Goal: Transaction & Acquisition: Book appointment/travel/reservation

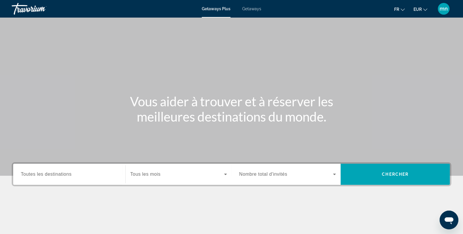
click at [255, 12] on div "Getaways Plus Getaways fr English Español Français Italiano Português русский E…" at bounding box center [231, 8] width 463 height 15
click at [247, 10] on span "Getaways" at bounding box center [251, 8] width 19 height 5
click at [73, 172] on input "Destination Toutes les destinations" at bounding box center [69, 174] width 97 height 7
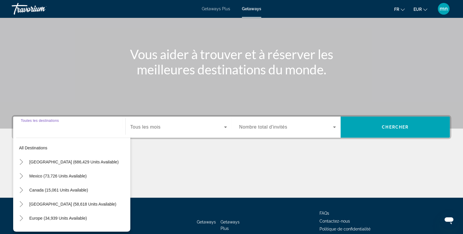
scroll to position [82, 0]
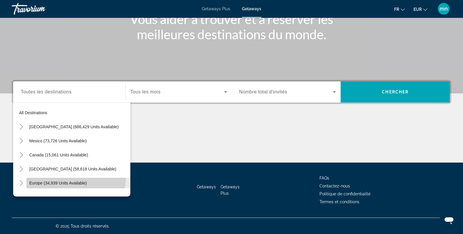
click at [69, 176] on span "Search widget" at bounding box center [78, 183] width 104 height 14
type input "**********"
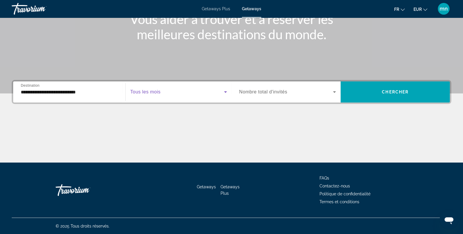
click at [168, 91] on span "Search widget" at bounding box center [177, 91] width 94 height 7
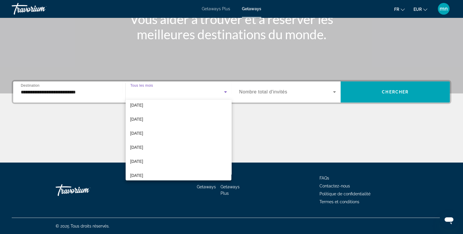
scroll to position [69, 0]
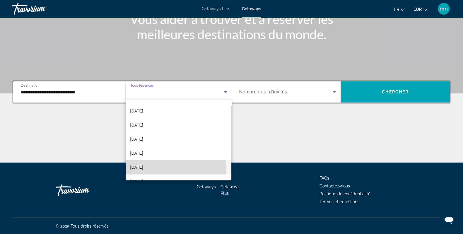
click at [163, 168] on mat-option "[DATE]" at bounding box center [179, 167] width 106 height 14
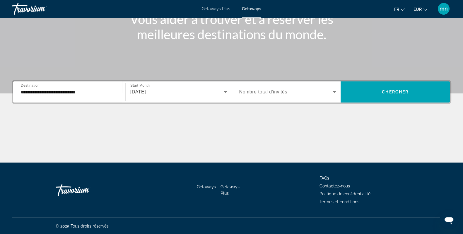
click at [269, 87] on div "Search widget" at bounding box center [287, 92] width 97 height 16
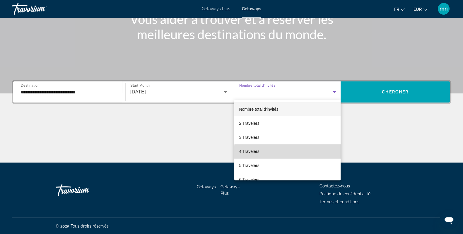
click at [305, 152] on mat-option "4 Travelers" at bounding box center [287, 151] width 106 height 14
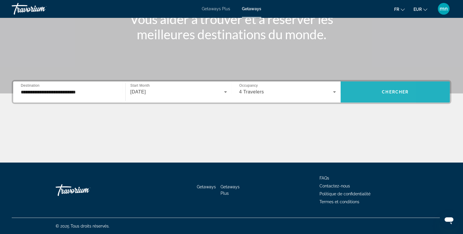
click at [359, 97] on span "Search widget" at bounding box center [395, 92] width 109 height 14
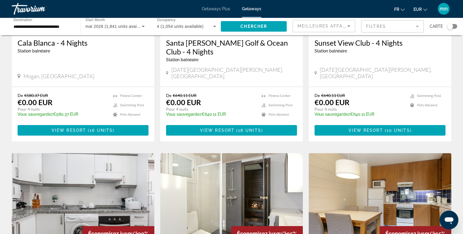
scroll to position [103, 0]
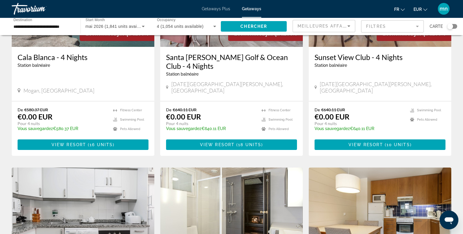
click at [69, 25] on input "**********" at bounding box center [42, 26] width 59 height 7
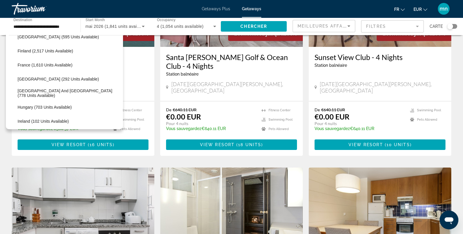
scroll to position [154, 0]
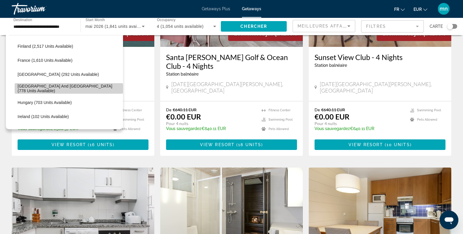
click at [79, 85] on span "Search widget" at bounding box center [69, 88] width 108 height 14
type input "**********"
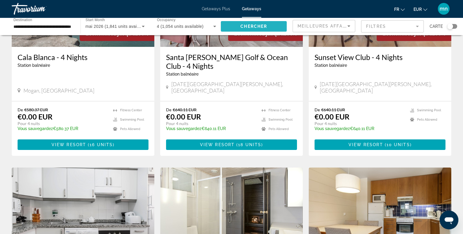
click at [260, 29] on span "Search widget" at bounding box center [254, 26] width 66 height 14
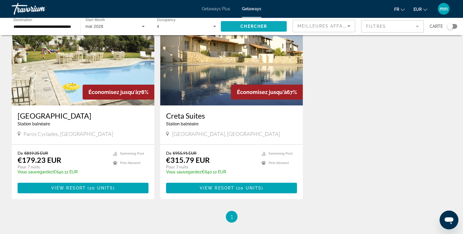
scroll to position [29, 0]
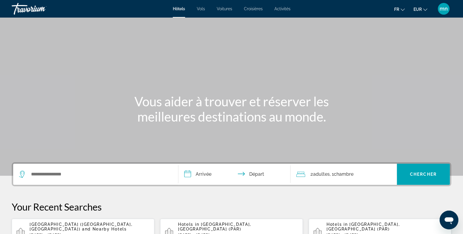
click at [44, 169] on div "Search widget" at bounding box center [95, 174] width 153 height 21
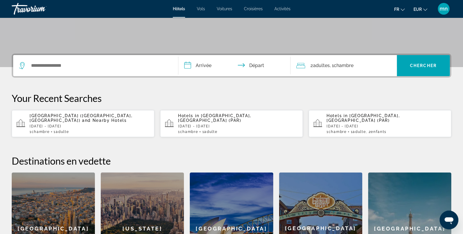
scroll to position [143, 0]
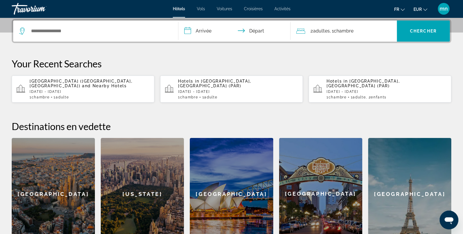
click at [85, 37] on div "Search widget" at bounding box center [95, 31] width 153 height 21
click at [84, 30] on input "Search widget" at bounding box center [99, 31] width 139 height 9
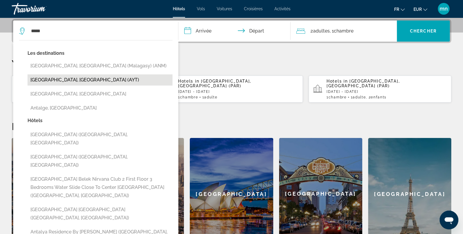
click at [58, 75] on button "Antalya, Turkey (AYT)" at bounding box center [100, 79] width 145 height 11
type input "**********"
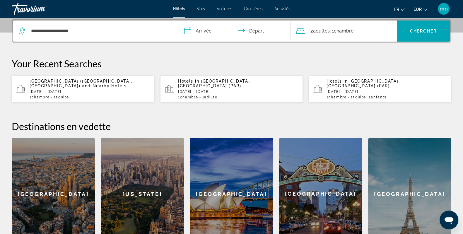
click at [208, 30] on input "**********" at bounding box center [235, 32] width 115 height 23
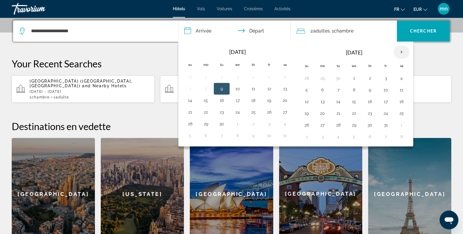
click at [403, 52] on th "Next month" at bounding box center [402, 52] width 16 height 13
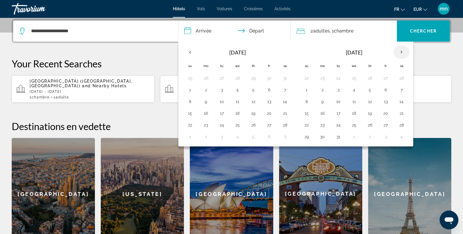
click at [403, 52] on th "Next month" at bounding box center [402, 52] width 16 height 13
click at [198, 124] on td "27" at bounding box center [206, 125] width 16 height 12
click at [208, 125] on button "27" at bounding box center [205, 125] width 9 height 8
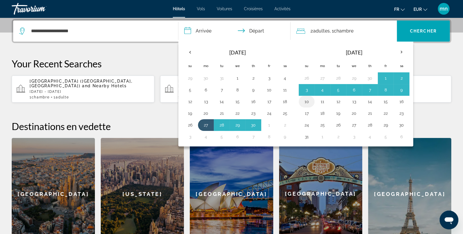
click at [306, 100] on button "10" at bounding box center [306, 102] width 9 height 8
type input "**********"
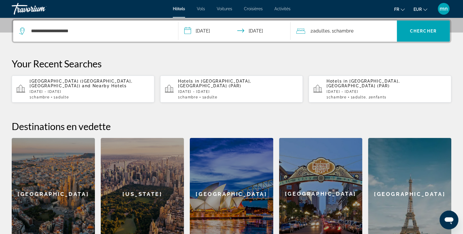
click at [359, 27] on div "2 Adulte Adultes , 1 Chambre pièces" at bounding box center [346, 31] width 100 height 8
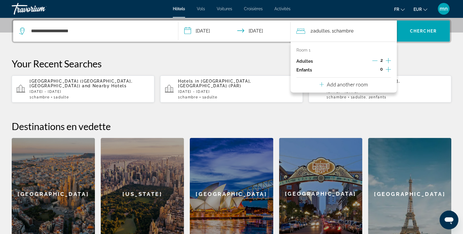
click at [388, 68] on icon "Increment children" at bounding box center [388, 69] width 5 height 5
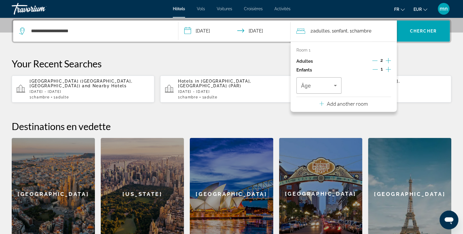
click at [388, 68] on icon "Increment children" at bounding box center [388, 69] width 5 height 5
click at [335, 89] on div "Travelers: 2 adults, 2 children" at bounding box center [319, 85] width 36 height 16
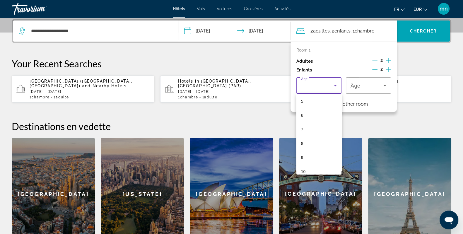
scroll to position [73, 0]
click at [306, 142] on mat-option "8" at bounding box center [318, 143] width 45 height 14
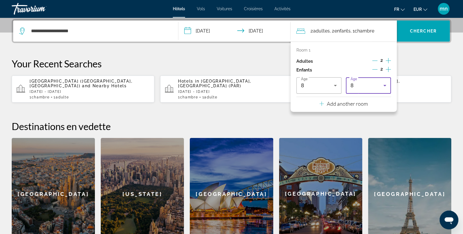
click at [384, 87] on icon "Travelers: 2 adults, 2 children" at bounding box center [384, 85] width 7 height 7
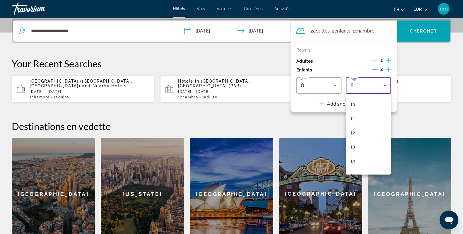
scroll to position [141, 0]
click at [359, 126] on mat-option "12" at bounding box center [368, 131] width 45 height 14
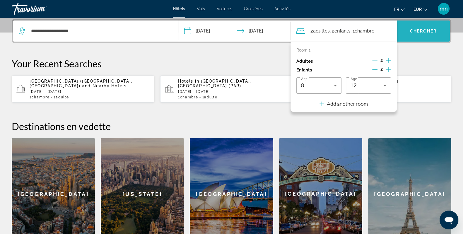
click at [435, 25] on span "Search widget" at bounding box center [423, 31] width 53 height 14
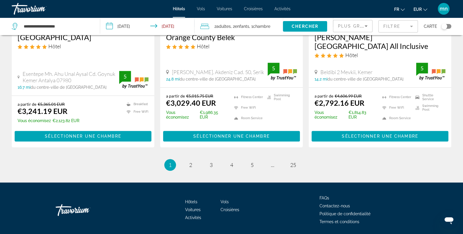
scroll to position [784, 0]
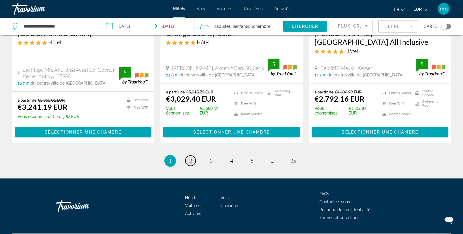
click at [190, 158] on span "2" at bounding box center [190, 161] width 3 height 6
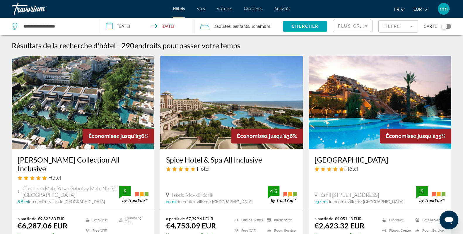
click at [387, 33] on button "Filtre" at bounding box center [398, 26] width 40 height 13
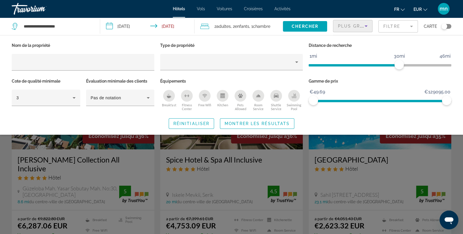
click at [357, 27] on span "Plus grandes économies" at bounding box center [373, 26] width 70 height 5
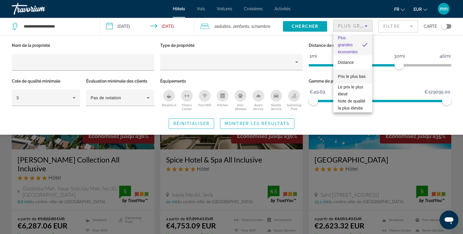
click at [352, 76] on span "Prix le plus bas" at bounding box center [352, 76] width 28 height 7
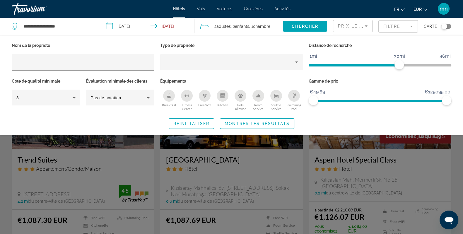
click at [399, 27] on mat-form-field "Filtre" at bounding box center [398, 26] width 40 height 12
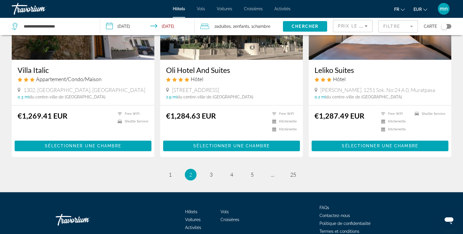
scroll to position [742, 0]
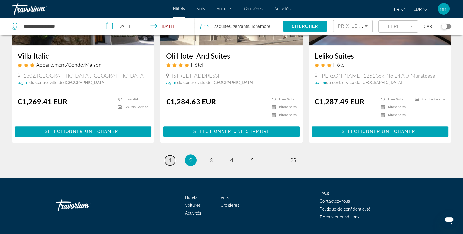
click at [168, 155] on link "page 1" at bounding box center [170, 160] width 10 height 10
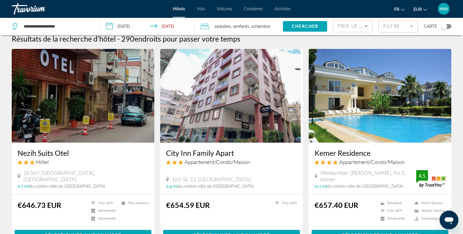
scroll to position [6, 0]
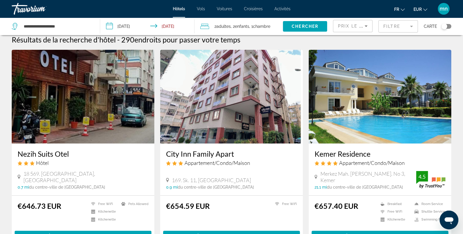
click at [375, 99] on img "Main content" at bounding box center [380, 97] width 143 height 94
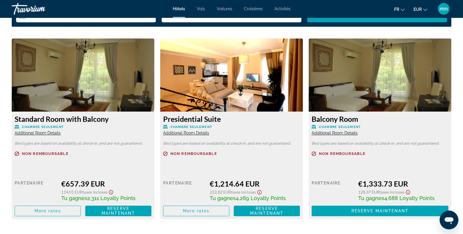
scroll to position [806, 0]
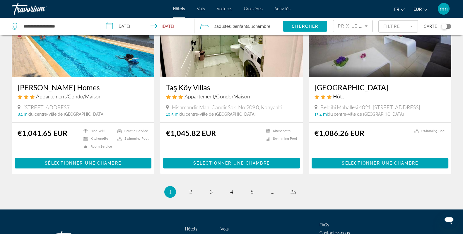
scroll to position [753, 0]
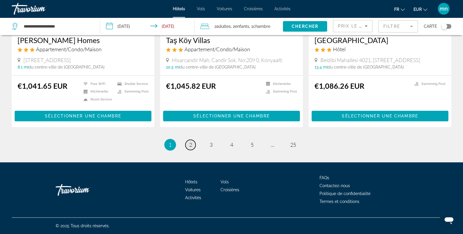
click at [193, 144] on link "page 2" at bounding box center [190, 145] width 10 height 10
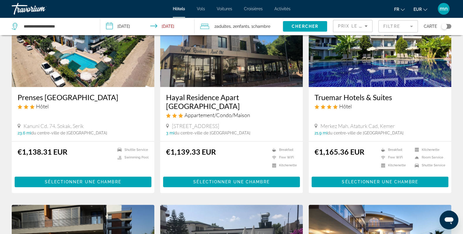
scroll to position [278, 0]
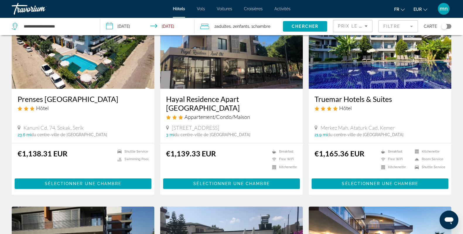
click at [374, 59] on img "Main content" at bounding box center [380, 42] width 143 height 94
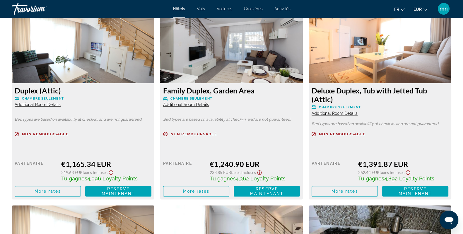
scroll to position [820, 0]
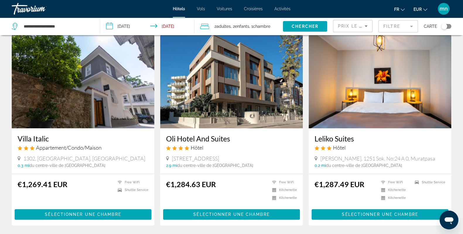
scroll to position [674, 0]
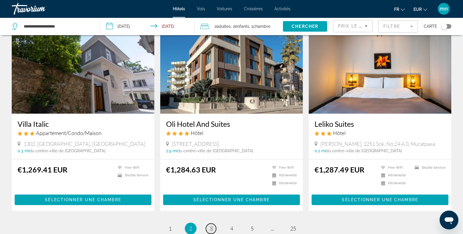
click at [210, 225] on span "3" at bounding box center [211, 228] width 3 height 6
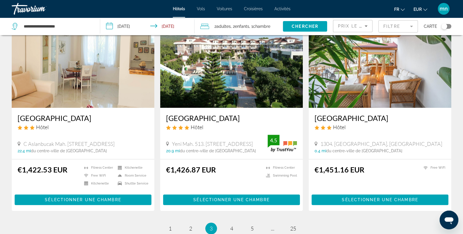
scroll to position [688, 0]
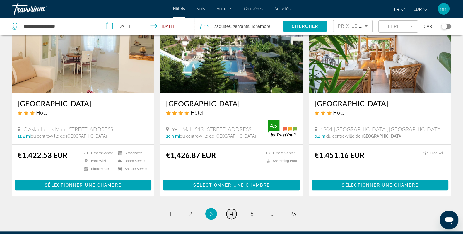
click at [232, 211] on span "4" at bounding box center [231, 214] width 3 height 6
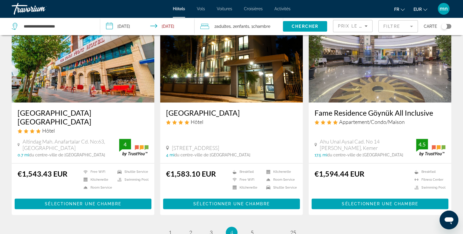
scroll to position [732, 0]
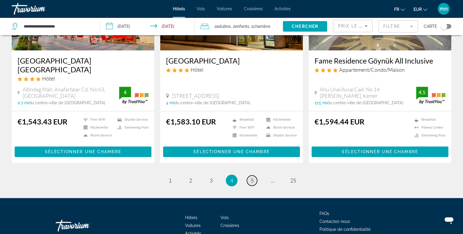
click at [253, 177] on span "5" at bounding box center [252, 180] width 3 height 6
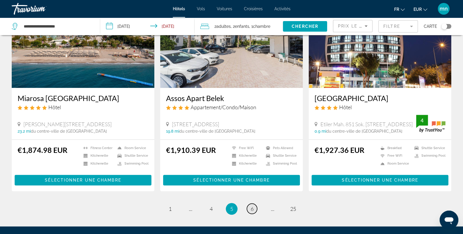
scroll to position [703, 0]
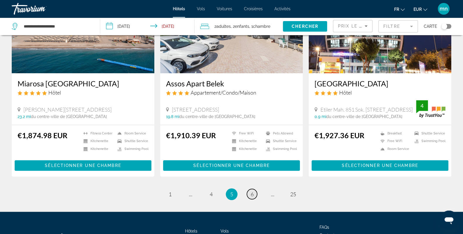
click at [250, 198] on link "page 6" at bounding box center [252, 194] width 10 height 10
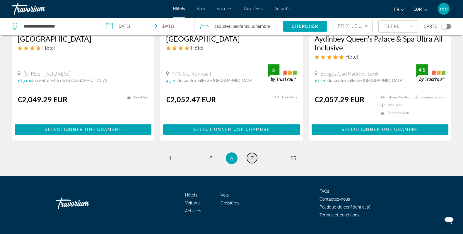
scroll to position [761, 0]
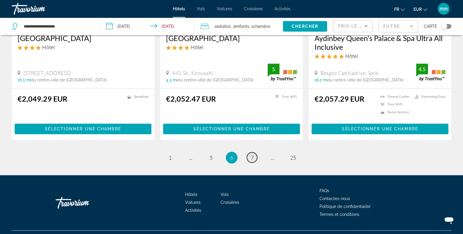
click at [253, 154] on span "7" at bounding box center [252, 157] width 3 height 6
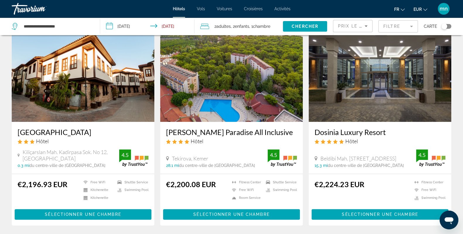
scroll to position [674, 0]
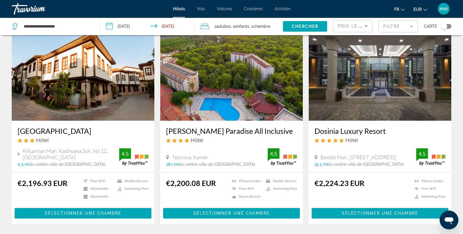
click at [379, 90] on img "Main content" at bounding box center [380, 74] width 143 height 94
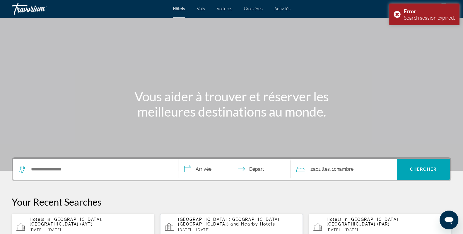
scroll to position [141, 0]
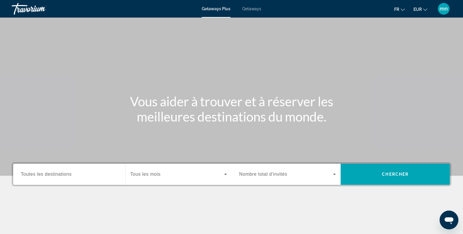
click at [246, 11] on span "Getaways" at bounding box center [251, 8] width 19 height 5
click at [35, 166] on div "Search widget" at bounding box center [69, 174] width 97 height 17
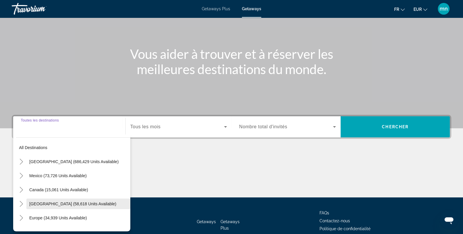
scroll to position [82, 0]
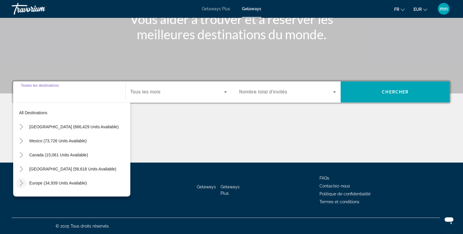
click at [22, 182] on icon "Toggle Europe (34,939 units available)" at bounding box center [21, 183] width 6 height 6
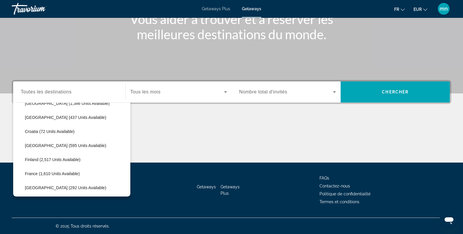
scroll to position [99, 0]
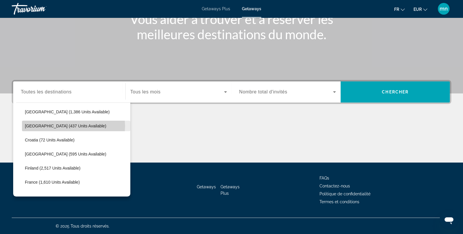
click at [73, 126] on span "Belgium (437 units available)" at bounding box center [65, 126] width 81 height 5
type input "**********"
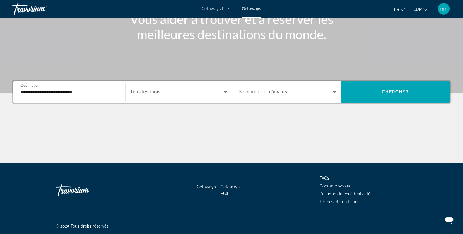
click at [176, 87] on div "Search widget" at bounding box center [178, 92] width 97 height 16
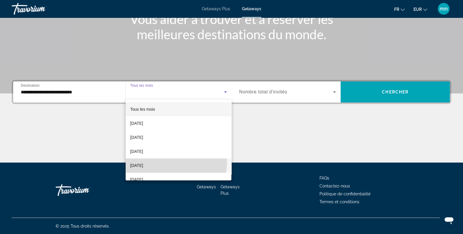
click at [165, 161] on mat-option "December 2025" at bounding box center [179, 165] width 106 height 14
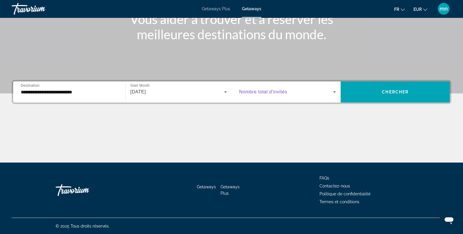
click at [274, 88] on span "Search widget" at bounding box center [286, 91] width 94 height 7
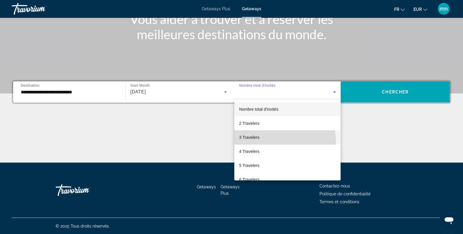
click at [272, 141] on mat-option "3 Travelers" at bounding box center [287, 137] width 106 height 14
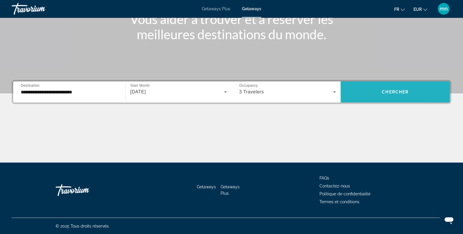
click at [365, 97] on span "Search widget" at bounding box center [395, 92] width 109 height 14
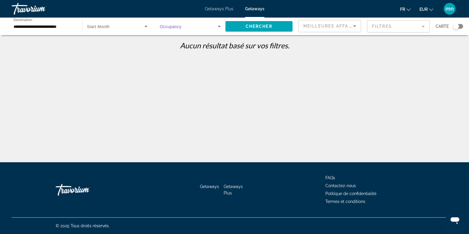
click at [179, 30] on span "Search widget" at bounding box center [189, 26] width 58 height 7
click at [146, 119] on div at bounding box center [234, 117] width 469 height 234
click at [274, 26] on span "Search widget" at bounding box center [258, 26] width 67 height 14
click at [134, 21] on div "Search widget" at bounding box center [117, 26] width 61 height 16
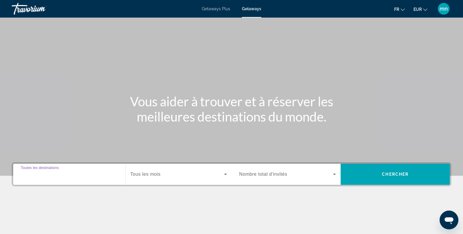
click at [82, 174] on input "Destination Toutes les destinations" at bounding box center [69, 174] width 97 height 7
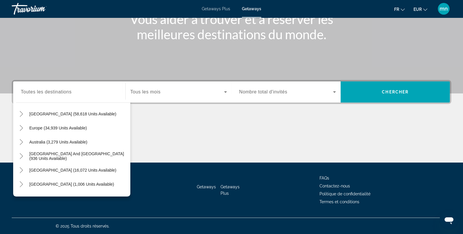
scroll to position [57, 0]
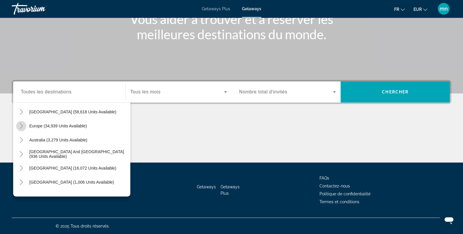
click at [21, 127] on icon "Toggle Europe (34,939 units available)" at bounding box center [21, 126] width 6 height 6
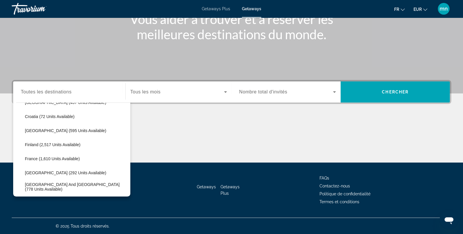
scroll to position [140, 0]
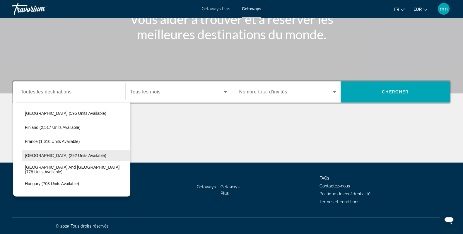
click at [79, 152] on span "Search widget" at bounding box center [76, 156] width 108 height 14
type input "**********"
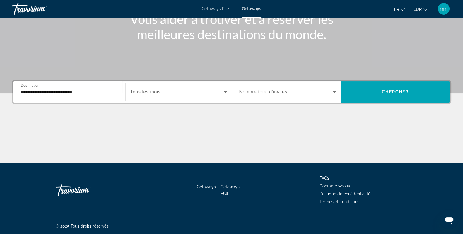
click at [173, 97] on div "Search widget" at bounding box center [178, 92] width 97 height 16
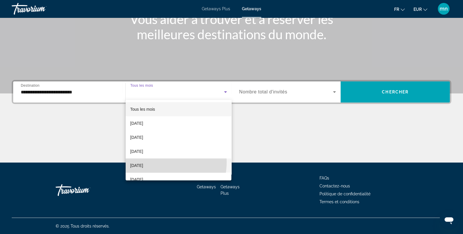
click at [143, 162] on span "[DATE]" at bounding box center [136, 165] width 13 height 7
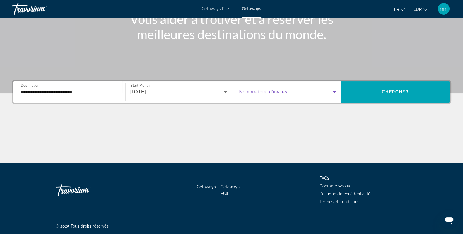
click at [284, 95] on span "Search widget" at bounding box center [286, 91] width 94 height 7
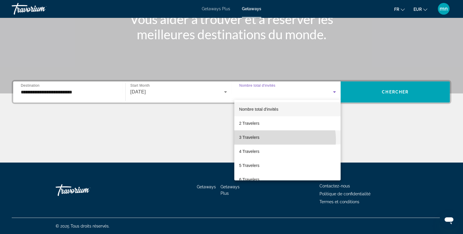
click at [278, 140] on mat-option "3 Travelers" at bounding box center [287, 137] width 106 height 14
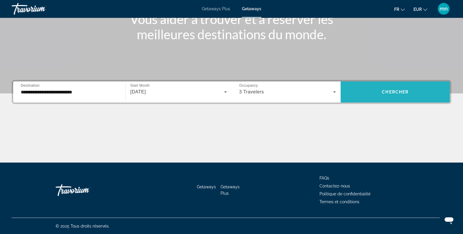
click at [387, 91] on span "Chercher" at bounding box center [395, 92] width 27 height 5
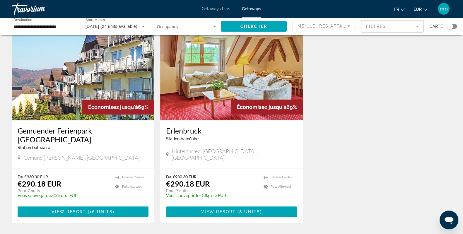
scroll to position [44, 0]
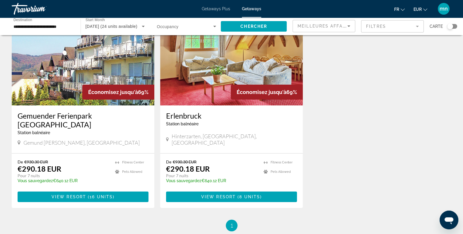
click at [94, 78] on img "Main content" at bounding box center [83, 59] width 143 height 94
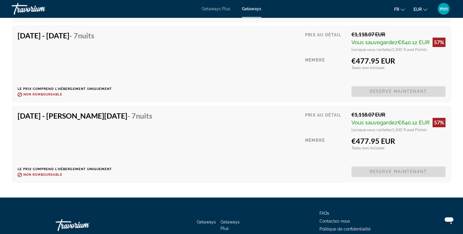
scroll to position [1201, 0]
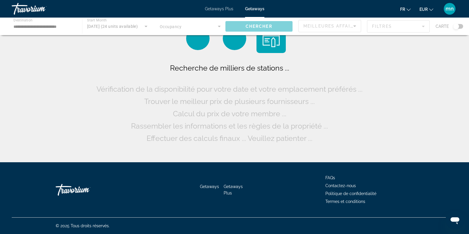
click at [45, 26] on div "Main content" at bounding box center [234, 27] width 469 height 18
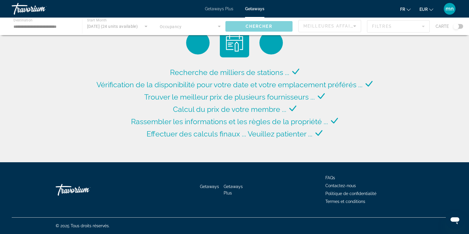
click at [34, 30] on div "Main content" at bounding box center [234, 27] width 469 height 18
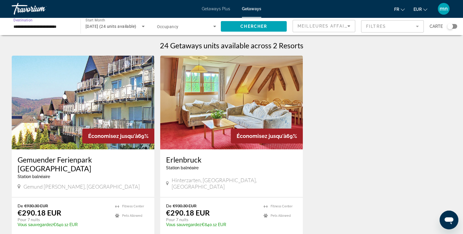
click at [42, 24] on input "**********" at bounding box center [42, 26] width 59 height 7
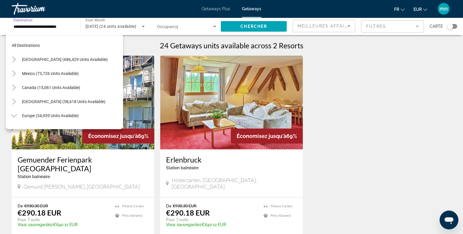
scroll to position [147, 0]
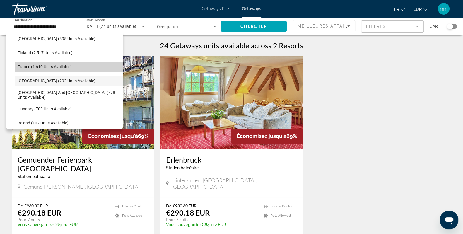
click at [86, 64] on span "Search widget" at bounding box center [69, 67] width 108 height 14
type input "**********"
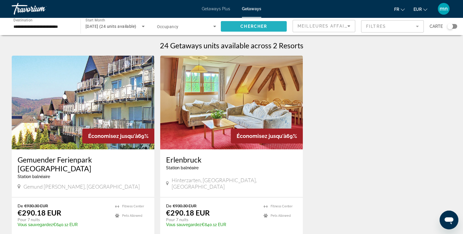
click at [258, 25] on span "Chercher" at bounding box center [253, 26] width 27 height 5
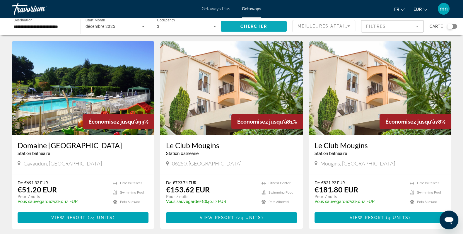
scroll to position [29, 0]
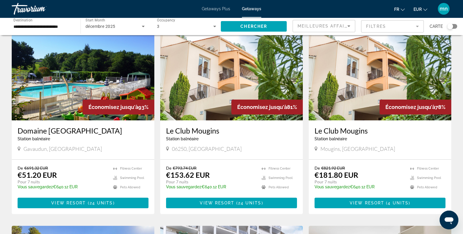
click at [70, 89] on img "Main content" at bounding box center [83, 74] width 143 height 94
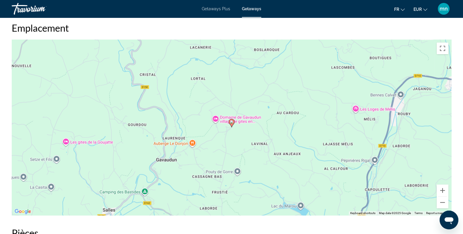
scroll to position [850, 0]
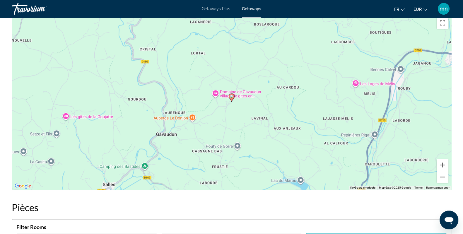
click at [445, 179] on button "Zoom out" at bounding box center [443, 177] width 12 height 12
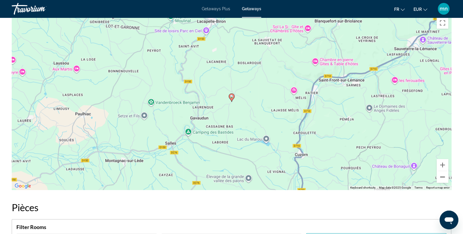
click at [445, 179] on button "Zoom out" at bounding box center [443, 177] width 12 height 12
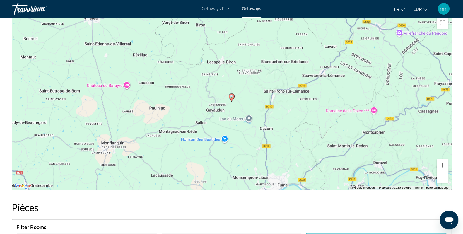
click at [445, 179] on button "Zoom out" at bounding box center [443, 177] width 12 height 12
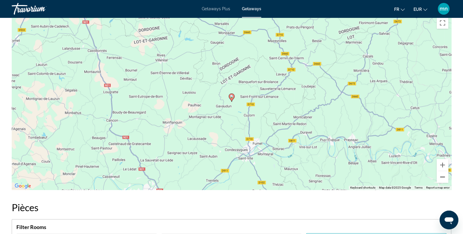
click at [445, 179] on button "Zoom out" at bounding box center [443, 177] width 12 height 12
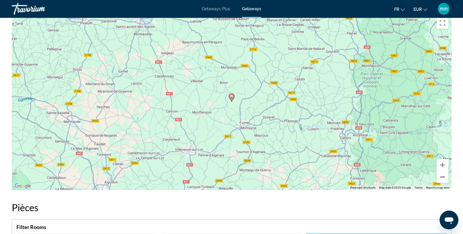
click at [445, 179] on button "Zoom out" at bounding box center [443, 177] width 12 height 12
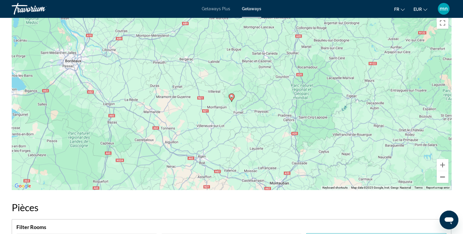
click at [445, 179] on button "Zoom out" at bounding box center [443, 177] width 12 height 12
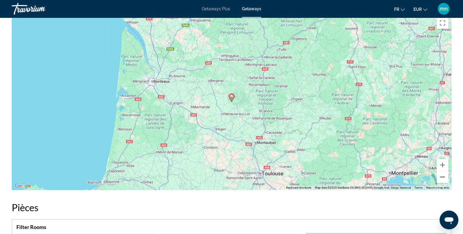
click at [445, 179] on button "Zoom out" at bounding box center [443, 177] width 12 height 12
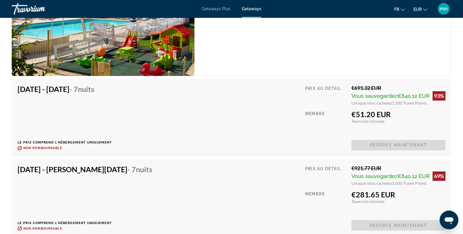
scroll to position [1171, 0]
